Goal: Information Seeking & Learning: Check status

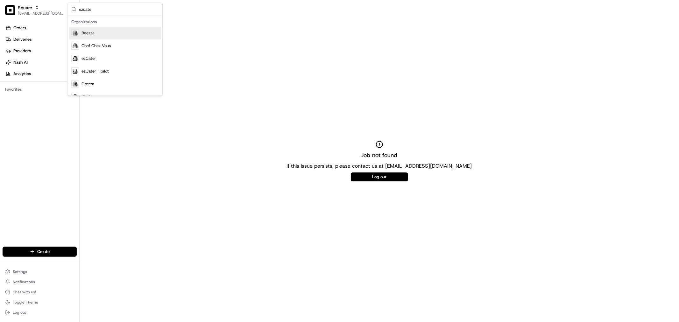
type input "ezcater"
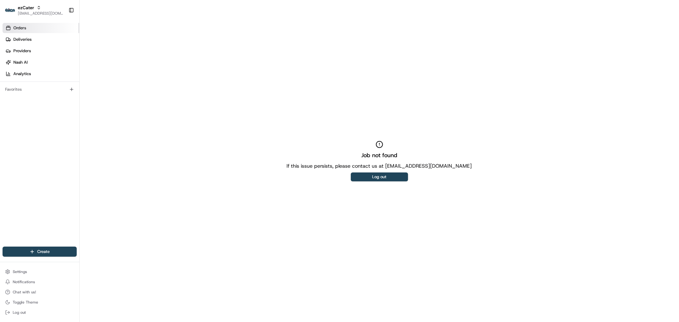
click at [22, 25] on span "Orders" at bounding box center [19, 28] width 13 height 6
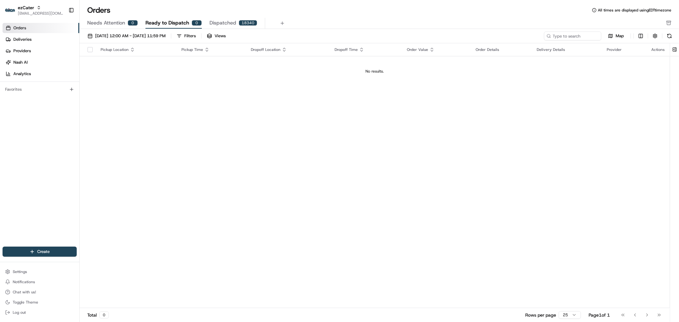
click at [92, 25] on span "Needs Attention" at bounding box center [106, 23] width 38 height 8
click at [50, 43] on link "Deliveries" at bounding box center [41, 39] width 77 height 10
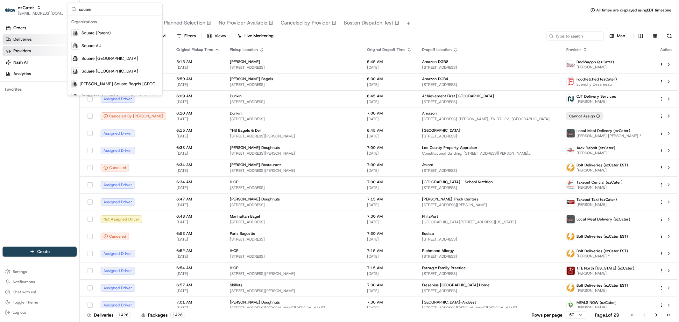
type input "square a"
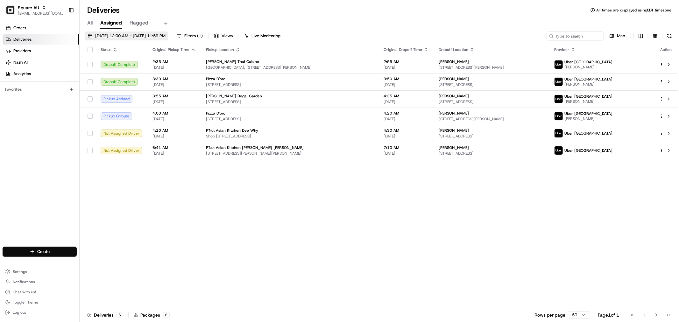
click at [123, 36] on span "[DATE] 12:00 AM - [DATE] 11:59 PM" at bounding box center [130, 36] width 70 height 6
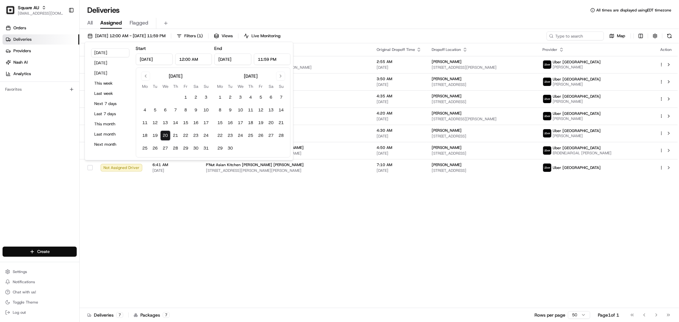
click at [326, 232] on div "Status Original Pickup Time Pickup Location Original Dropoff Time Dropoff Locat…" at bounding box center [379, 175] width 598 height 265
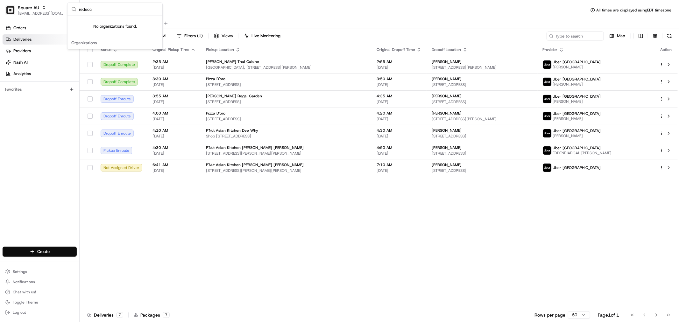
type input "redec"
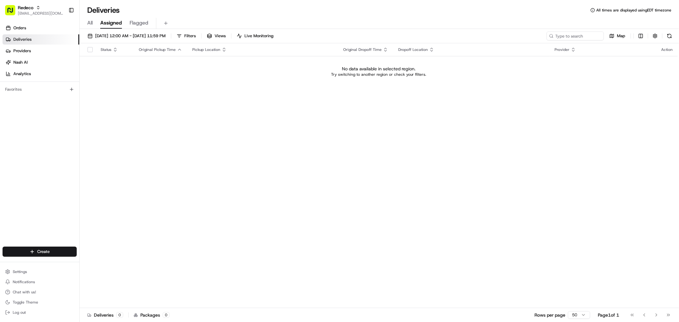
click at [93, 23] on span "All" at bounding box center [89, 23] width 5 height 8
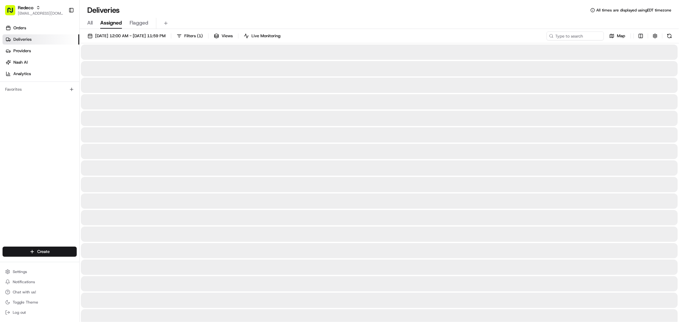
click at [109, 23] on span "Assigned" at bounding box center [111, 23] width 22 height 8
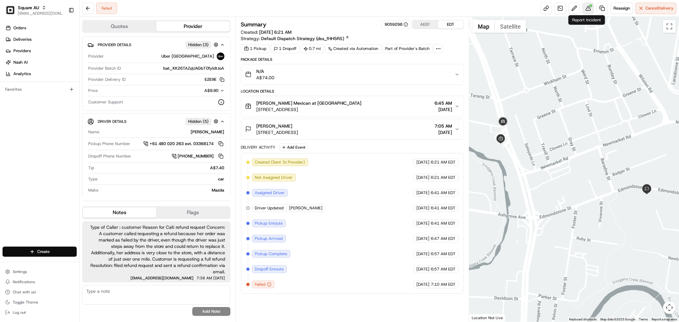
click at [586, 6] on button at bounding box center [587, 8] width 11 height 11
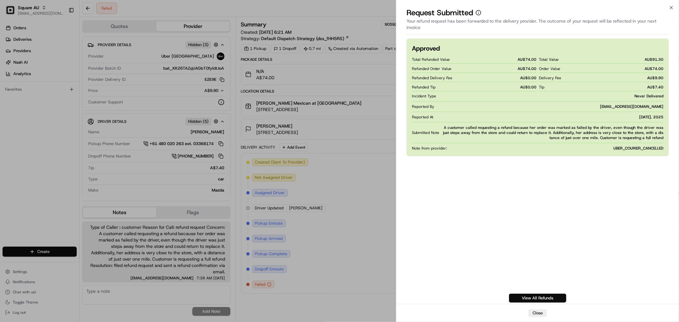
click at [539, 313] on button "Close" at bounding box center [537, 313] width 18 height 8
